Goal: Navigation & Orientation: Find specific page/section

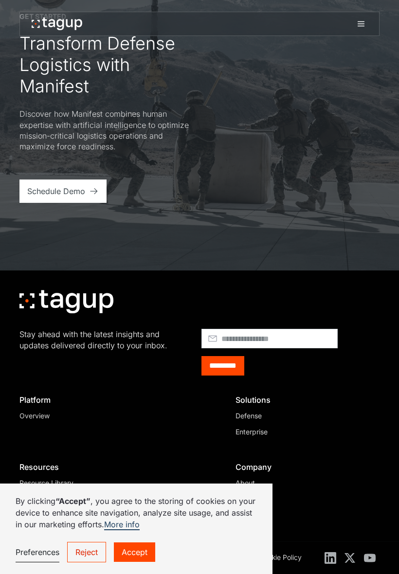
scroll to position [3842, 0]
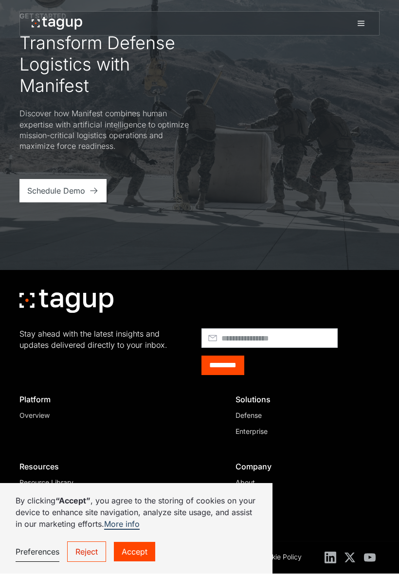
click at [138, 484] on div "By clicking “Accept” , you agree to the storing of cookies on your device to en…" at bounding box center [136, 529] width 272 height 91
click at [137, 486] on div "By clicking “Accept” , you agree to the storing of cookies on your device to en…" at bounding box center [136, 529] width 272 height 91
click at [129, 542] on div "© Copyright 2025 Tagup Inc. Terms & Conditions Privacy Policy Cookie Policy" at bounding box center [199, 558] width 360 height 32
click at [138, 486] on div "By clicking “Accept” , you agree to the storing of cookies on your device to en…" at bounding box center [136, 529] width 272 height 91
click at [134, 552] on div "Terms & Conditions" at bounding box center [161, 557] width 60 height 10
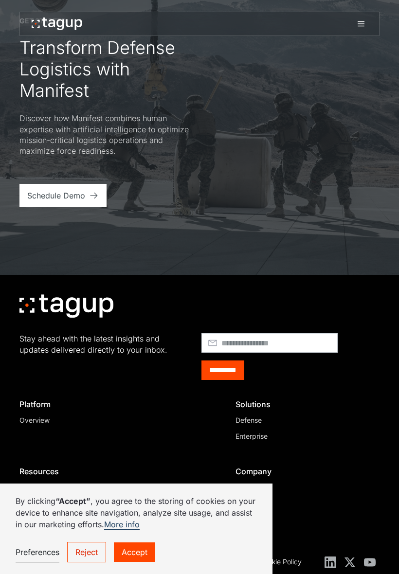
scroll to position [3799, 0]
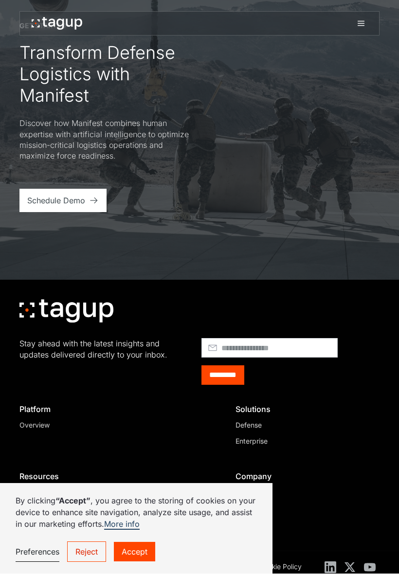
click at [130, 524] on link "More info" at bounding box center [122, 525] width 36 height 11
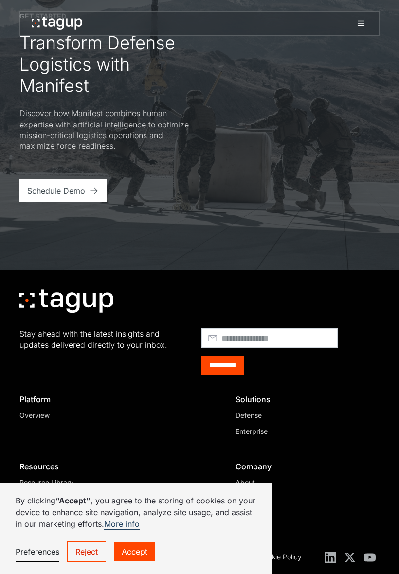
click at [332, 494] on div "Careers" at bounding box center [304, 499] width 136 height 10
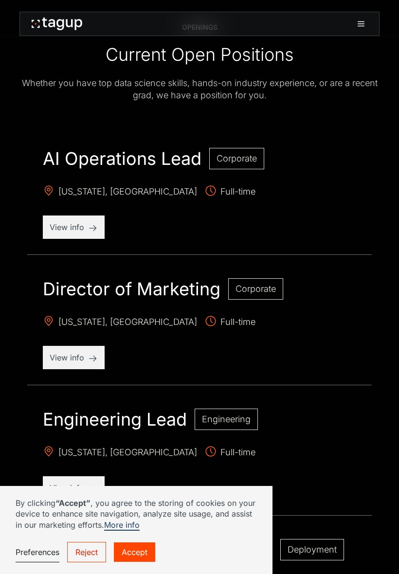
scroll to position [409, 0]
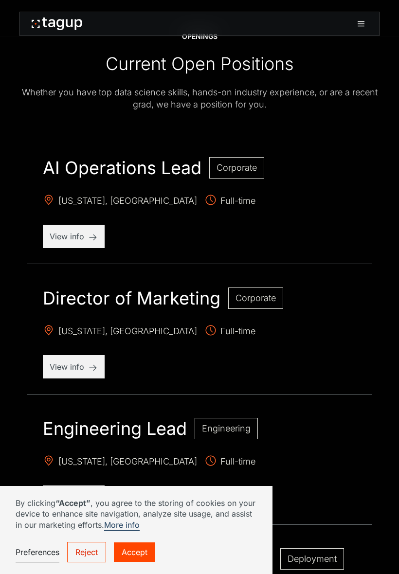
click at [191, 173] on h2 "AI Operations Lead" at bounding box center [122, 167] width 159 height 21
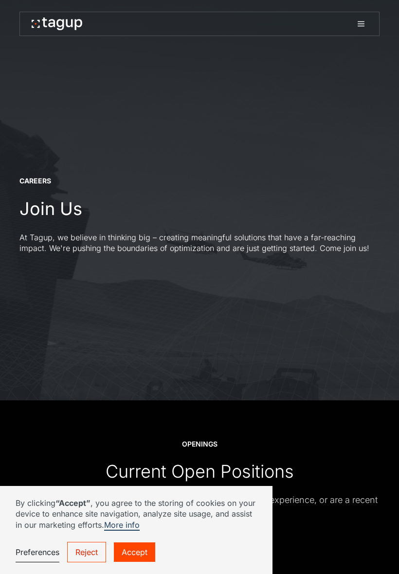
scroll to position [0, 0]
